Goal: Transaction & Acquisition: Purchase product/service

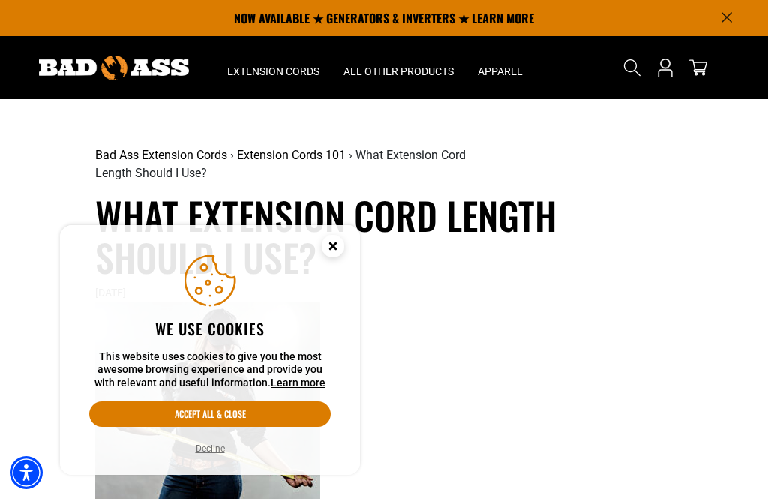
click at [335, 248] on icon "Close this option" at bounding box center [332, 245] width 5 height 5
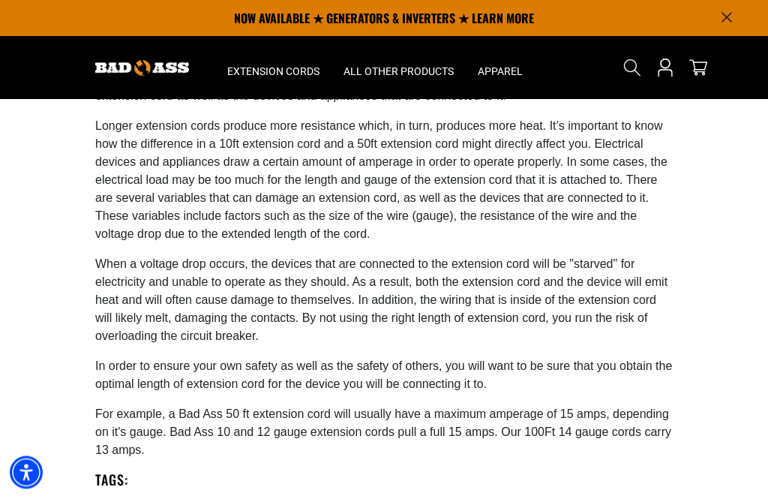
scroll to position [609, 0]
click at [296, 72] on span "Extension Cords" at bounding box center [273, 72] width 92 height 14
click at [287, 75] on span "Extension Cords" at bounding box center [273, 72] width 92 height 14
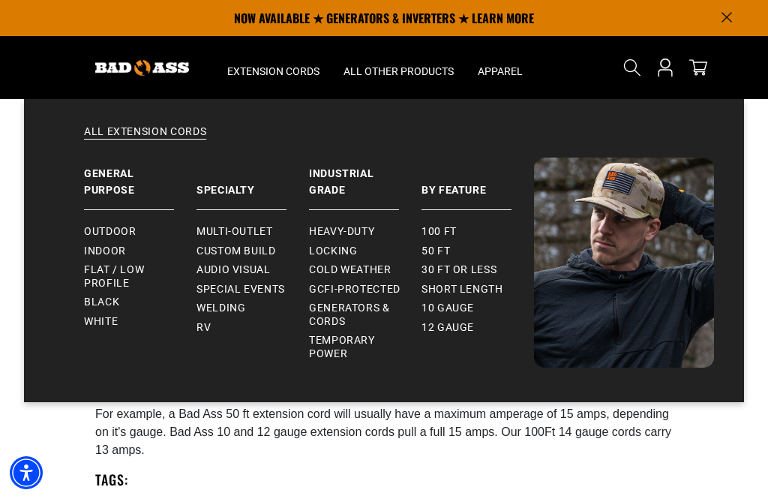
click at [125, 228] on span "Outdoor" at bounding box center [110, 232] width 52 height 14
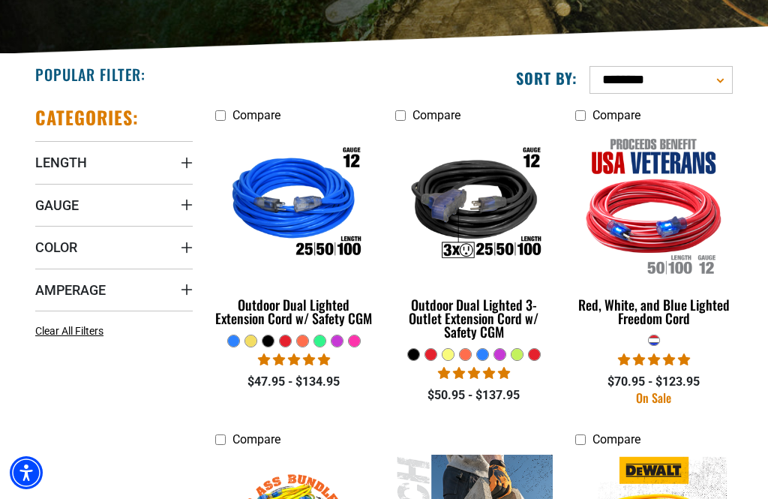
scroll to position [278, 0]
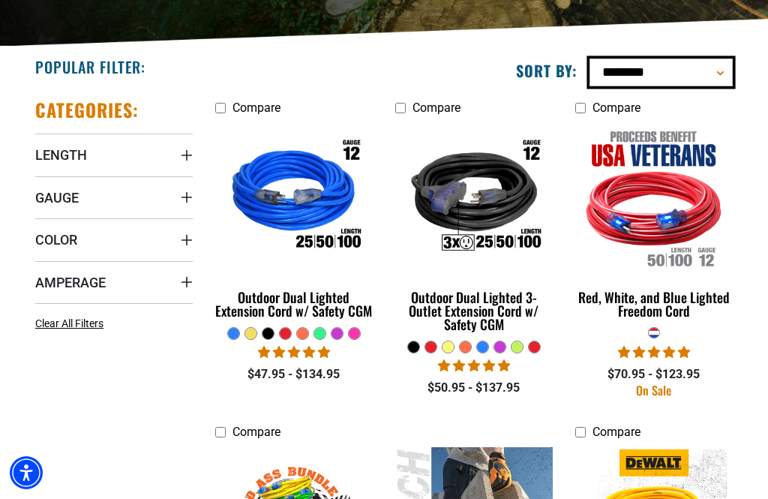
click at [696, 82] on select "**********" at bounding box center [661, 73] width 143 height 28
select select "**********"
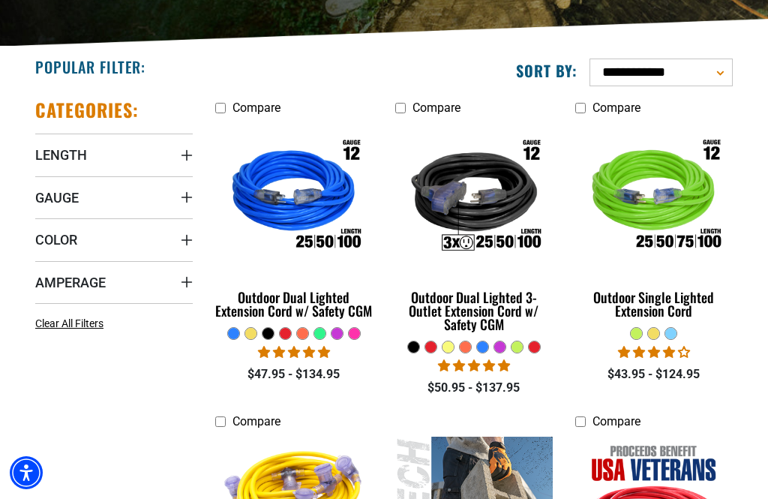
click at [329, 304] on div "Outdoor Dual Lighted Extension Cord w/ Safety CGM" at bounding box center [294, 303] width 158 height 27
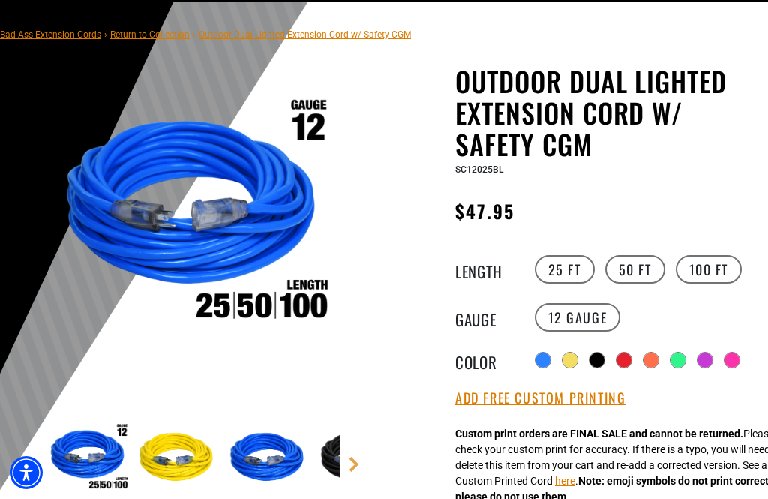
scroll to position [101, 0]
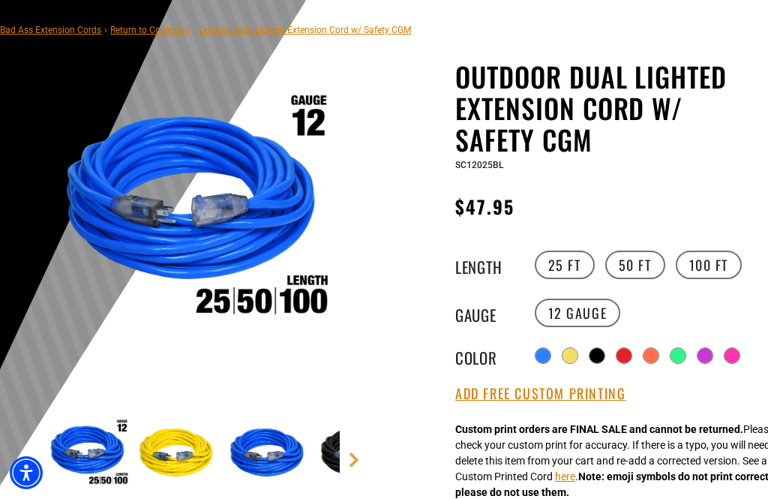
click at [633, 273] on label "50 FT" at bounding box center [636, 265] width 60 height 29
